Goal: Find specific page/section: Find specific page/section

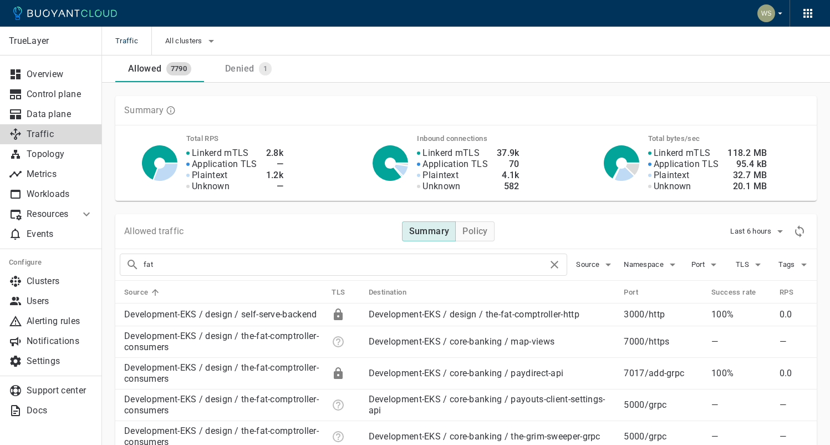
scroll to position [132, 0]
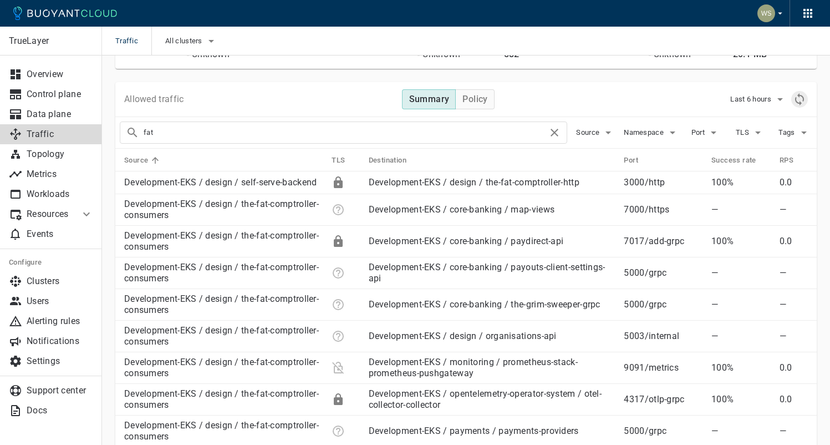
click at [793, 100] on icon "Refresh metrics" at bounding box center [799, 99] width 13 height 13
click at [213, 128] on input "fat" at bounding box center [346, 133] width 404 height 16
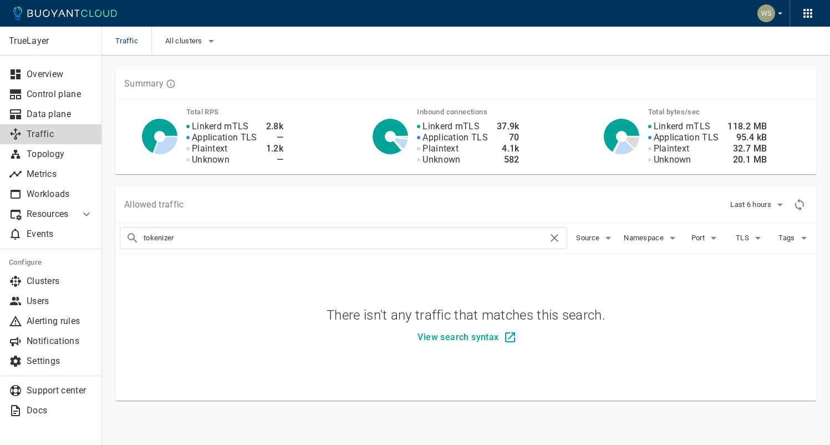
scroll to position [27, 0]
click at [277, 243] on input "tokenizer" at bounding box center [346, 238] width 404 height 16
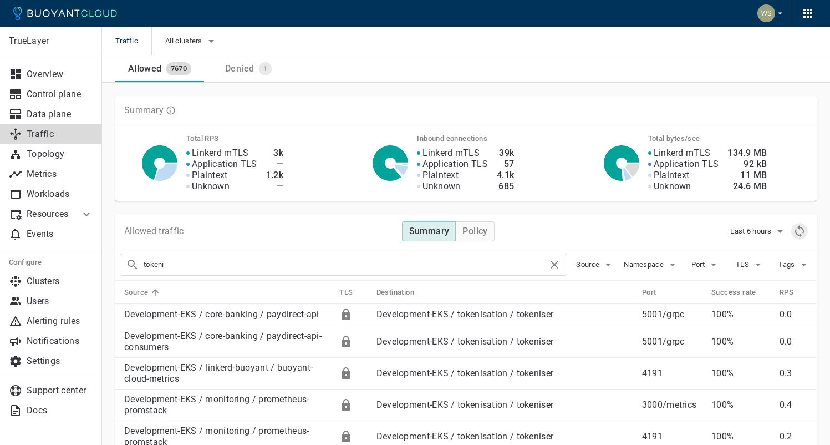
click at [798, 230] on icon "Refresh metrics" at bounding box center [799, 231] width 13 height 13
drag, startPoint x: 274, startPoint y: 268, endPoint x: 40, endPoint y: 263, distance: 233.5
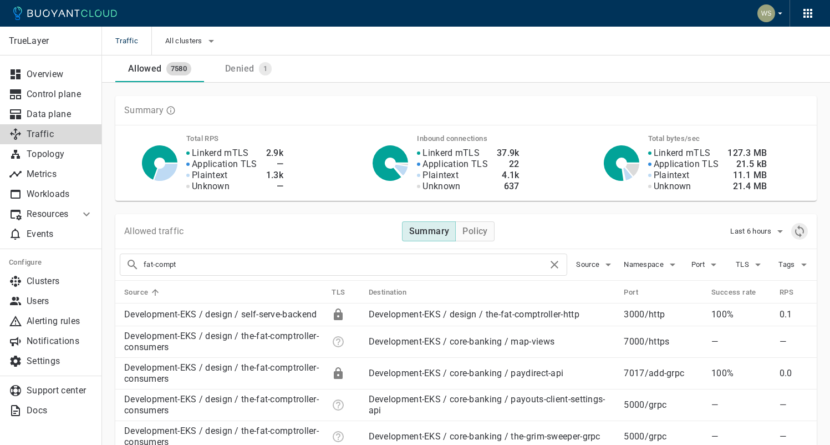
click at [799, 228] on icon "Refresh metrics" at bounding box center [799, 231] width 9 height 12
drag, startPoint x: 261, startPoint y: 259, endPoint x: 68, endPoint y: 256, distance: 193.0
drag, startPoint x: 251, startPoint y: 264, endPoint x: 275, endPoint y: 264, distance: 23.8
click at [251, 264] on input "fat-compt" at bounding box center [346, 265] width 404 height 16
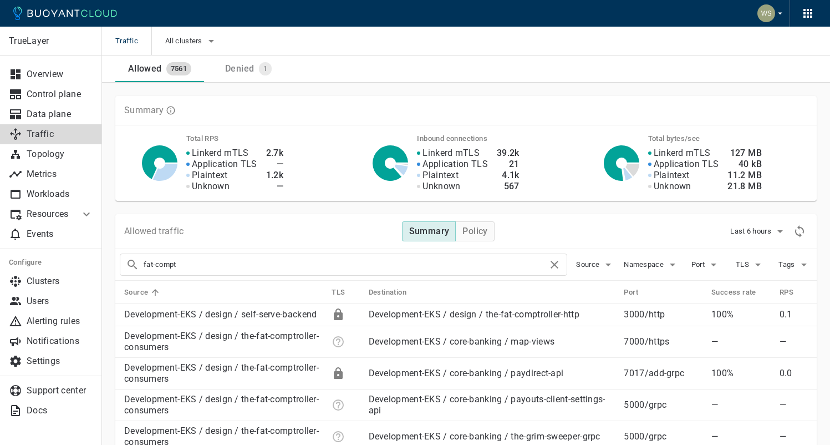
drag, startPoint x: 300, startPoint y: 266, endPoint x: 111, endPoint y: 263, distance: 188.5
click at [221, 263] on input "fat-compt" at bounding box center [346, 265] width 404 height 16
type input "tokeni"
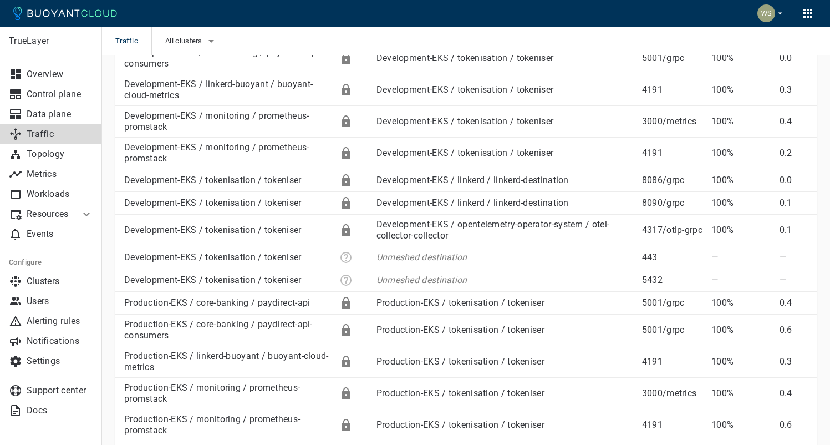
scroll to position [56, 0]
